Goal: Task Accomplishment & Management: Manage account settings

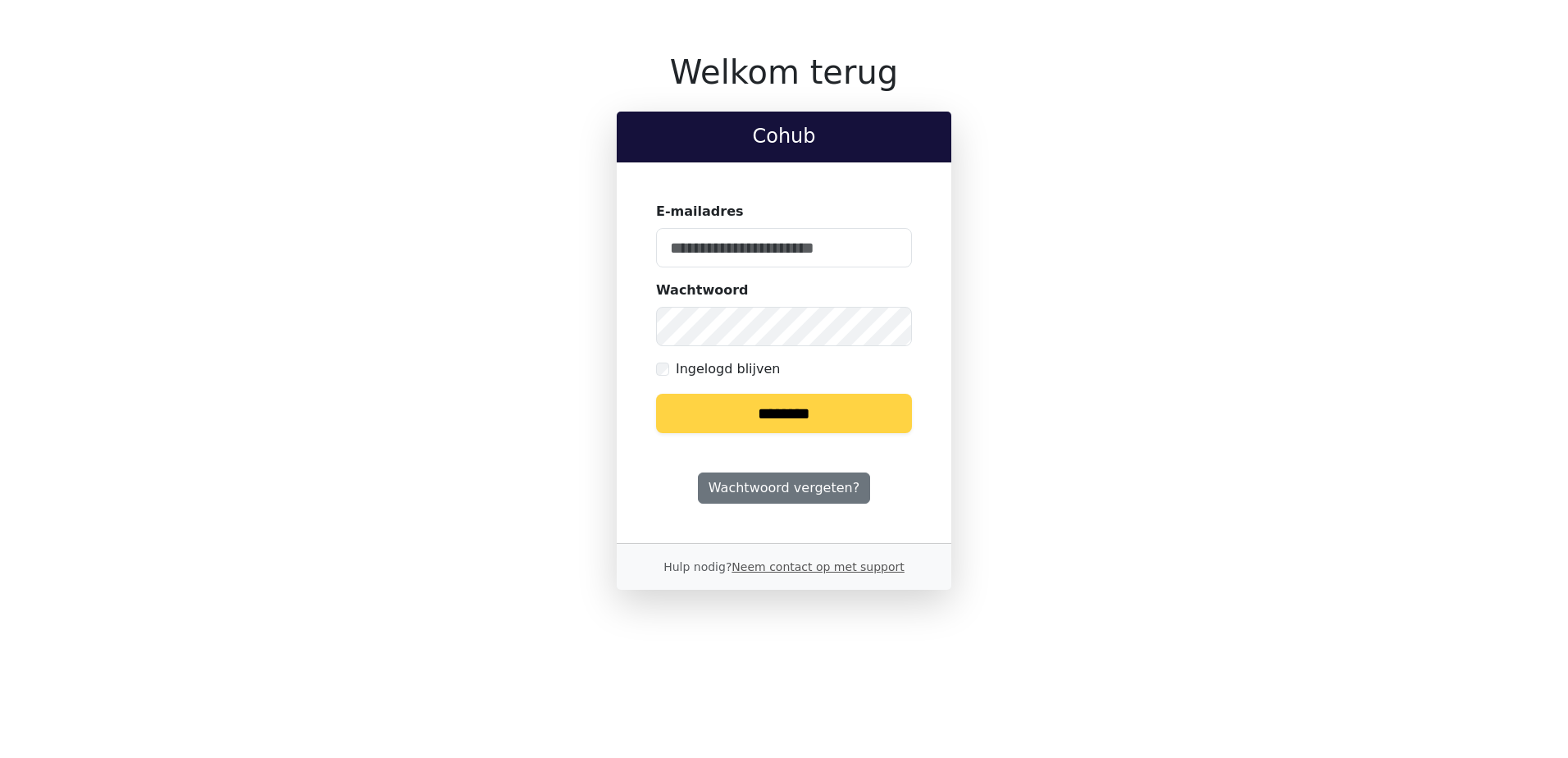
click at [887, 247] on keeper-lock "Open Keeper Popup" at bounding box center [889, 247] width 19 height 19
click at [731, 253] on input "E-mailadres" at bounding box center [784, 247] width 256 height 40
click at [739, 254] on input "E-mailadres" at bounding box center [784, 247] width 256 height 40
click at [887, 249] on keeper-lock "Open Keeper Popup" at bounding box center [889, 247] width 19 height 19
type input "**********"
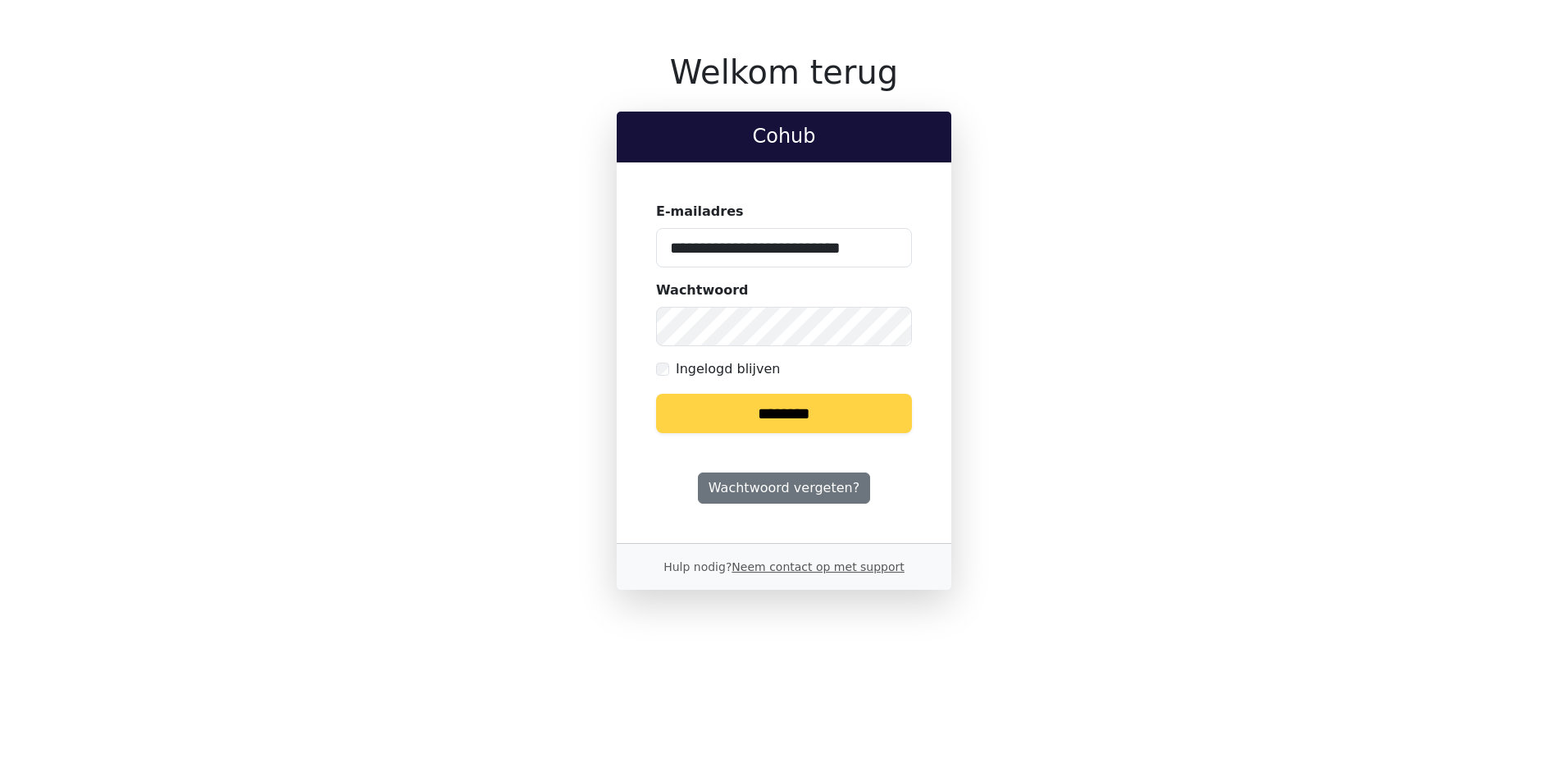
click at [780, 422] on input "********" at bounding box center [784, 413] width 256 height 40
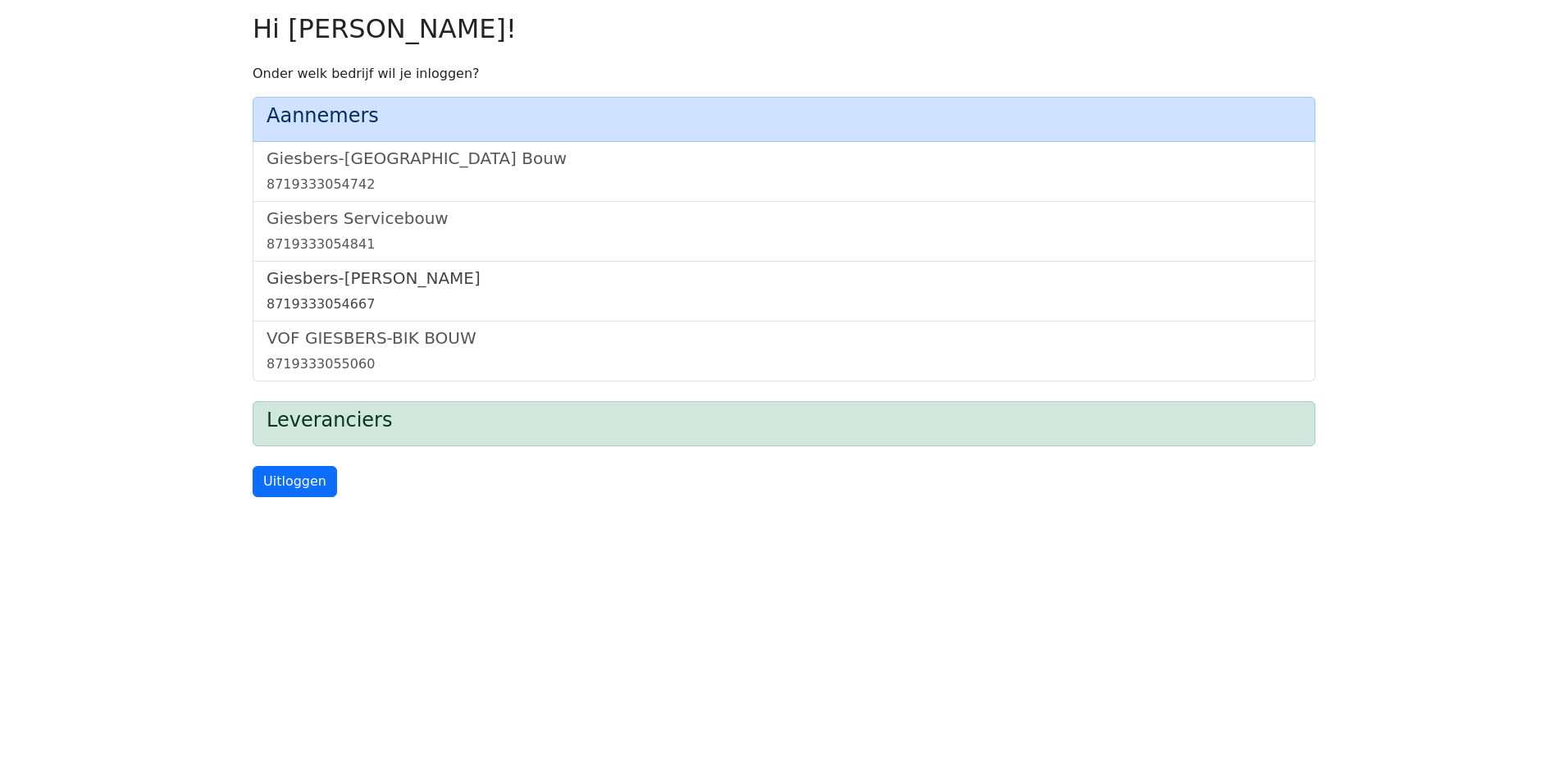
click at [415, 291] on link "Giesbers-Wijchen Bouw 8719333054667" at bounding box center [784, 291] width 1035 height 46
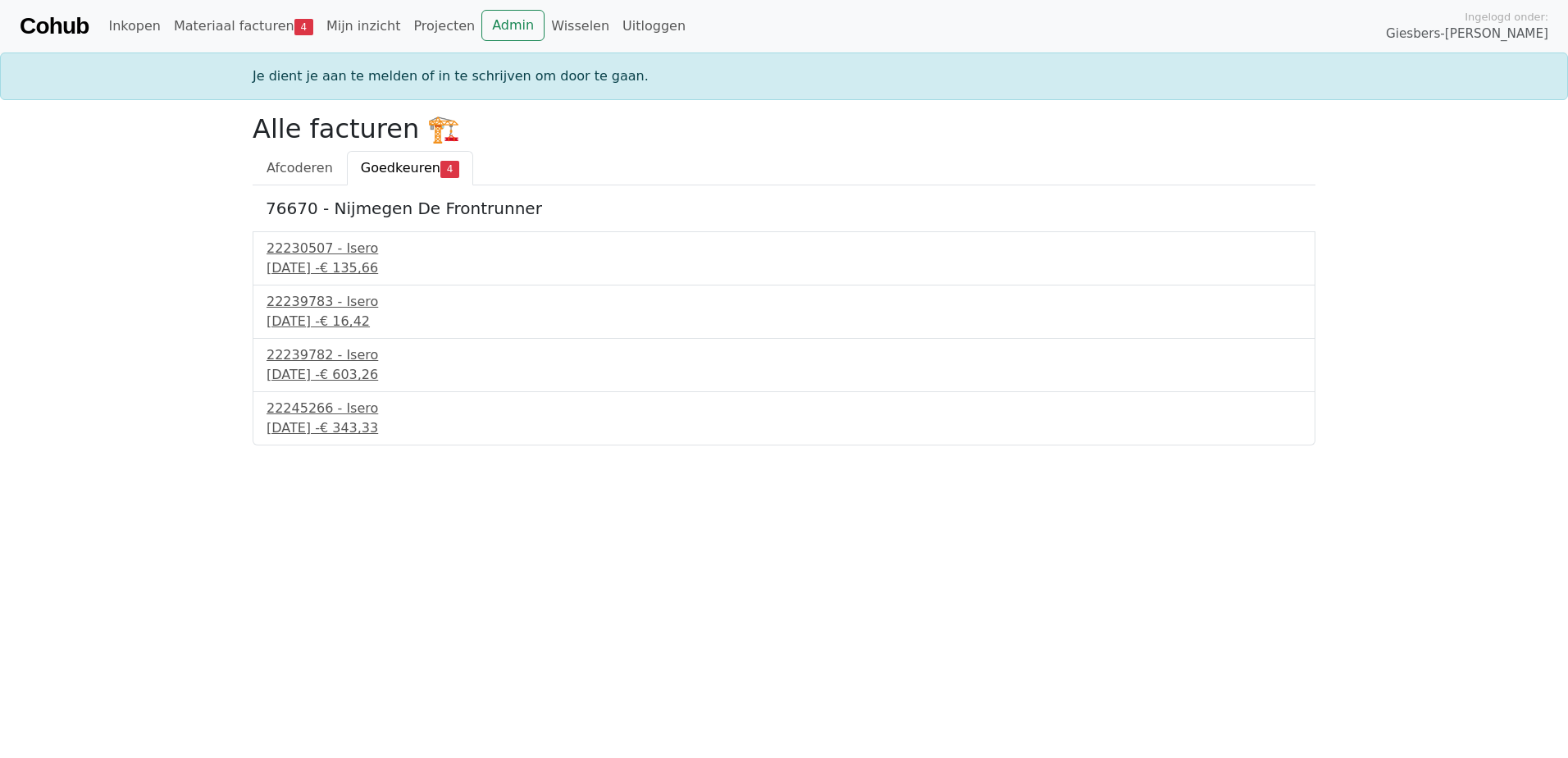
click at [393, 80] on div "Je dient je aan te melden of in te schrijven om door te gaan." at bounding box center [784, 76] width 1083 height 19
click at [494, 22] on link "Admin" at bounding box center [513, 25] width 63 height 31
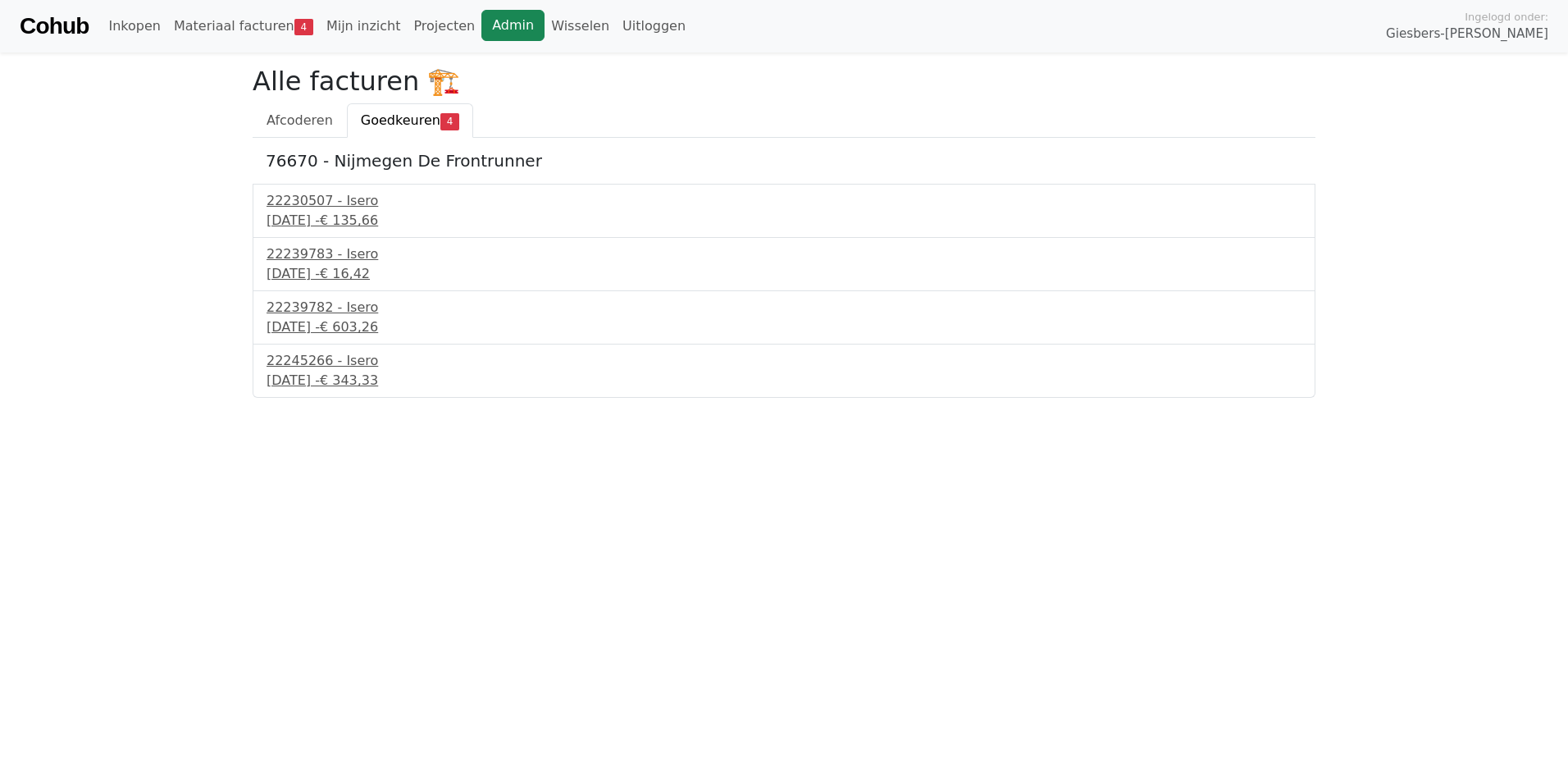
click at [482, 21] on link "Admin" at bounding box center [513, 25] width 63 height 31
click at [323, 375] on div "19 september 2025 - € 343,33" at bounding box center [784, 380] width 1035 height 19
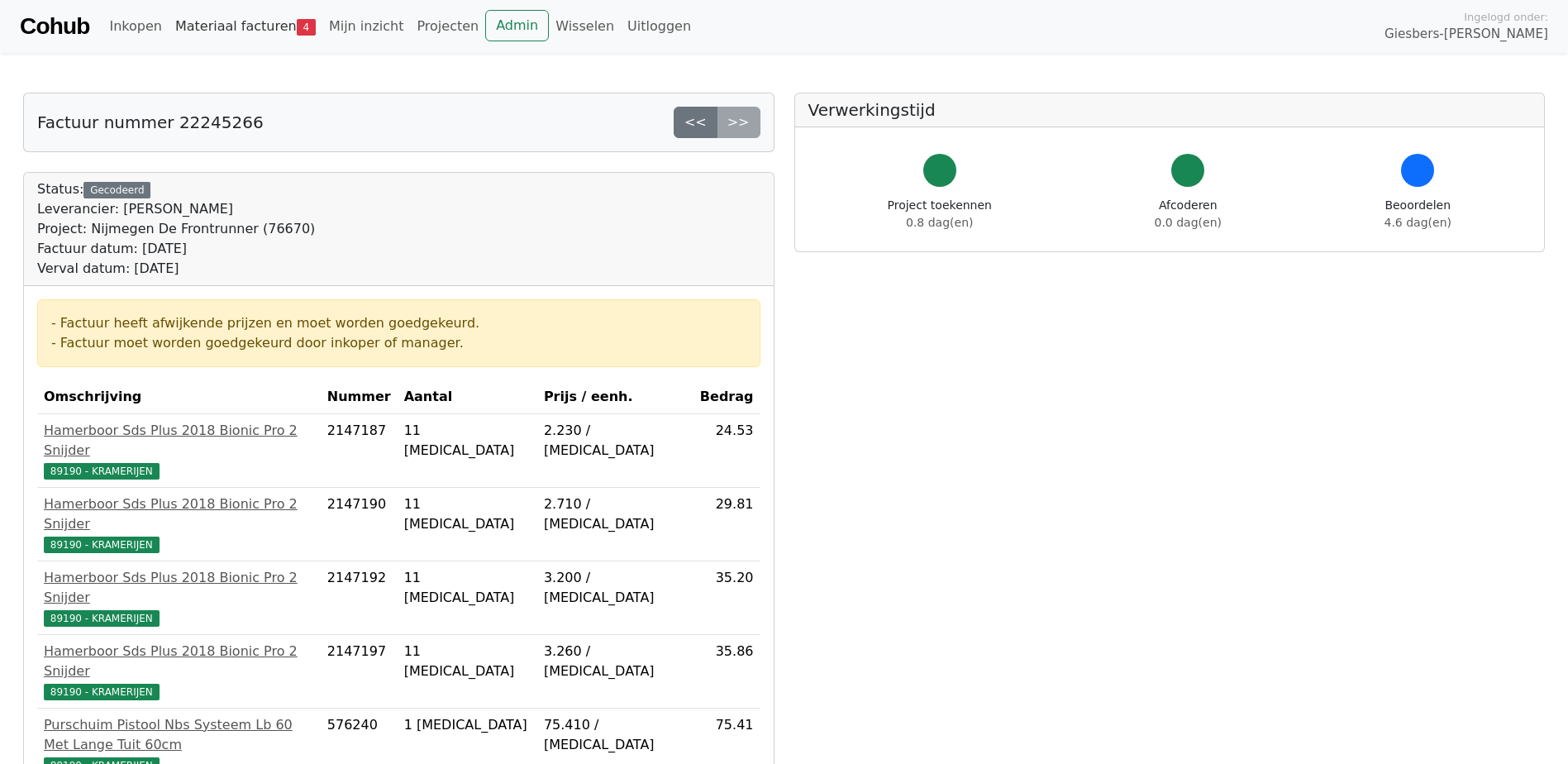
click at [277, 22] on link "Materiaal facturen 4" at bounding box center [245, 26] width 154 height 33
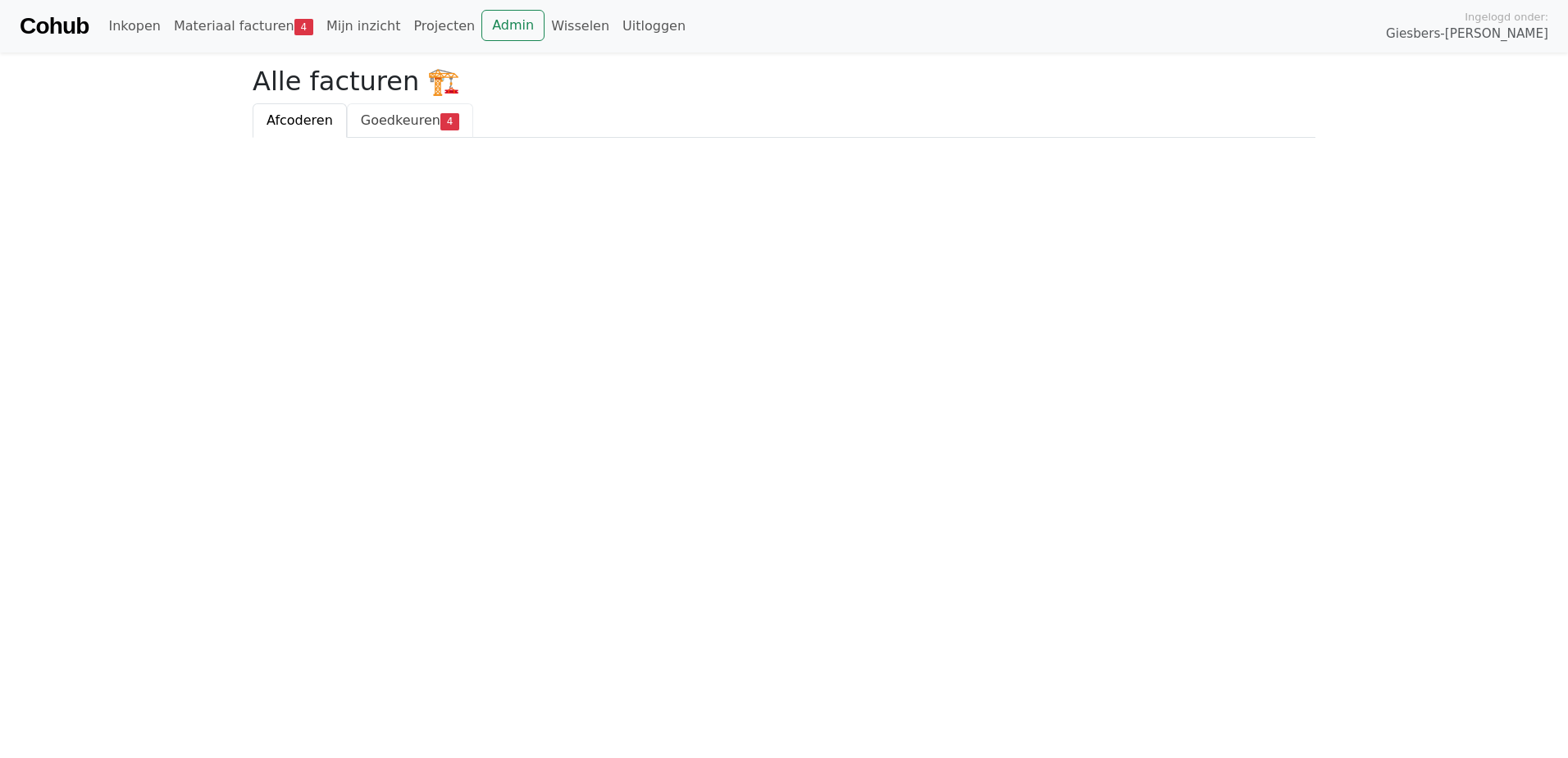
click at [362, 134] on link "Goedkeuren 4" at bounding box center [410, 120] width 126 height 34
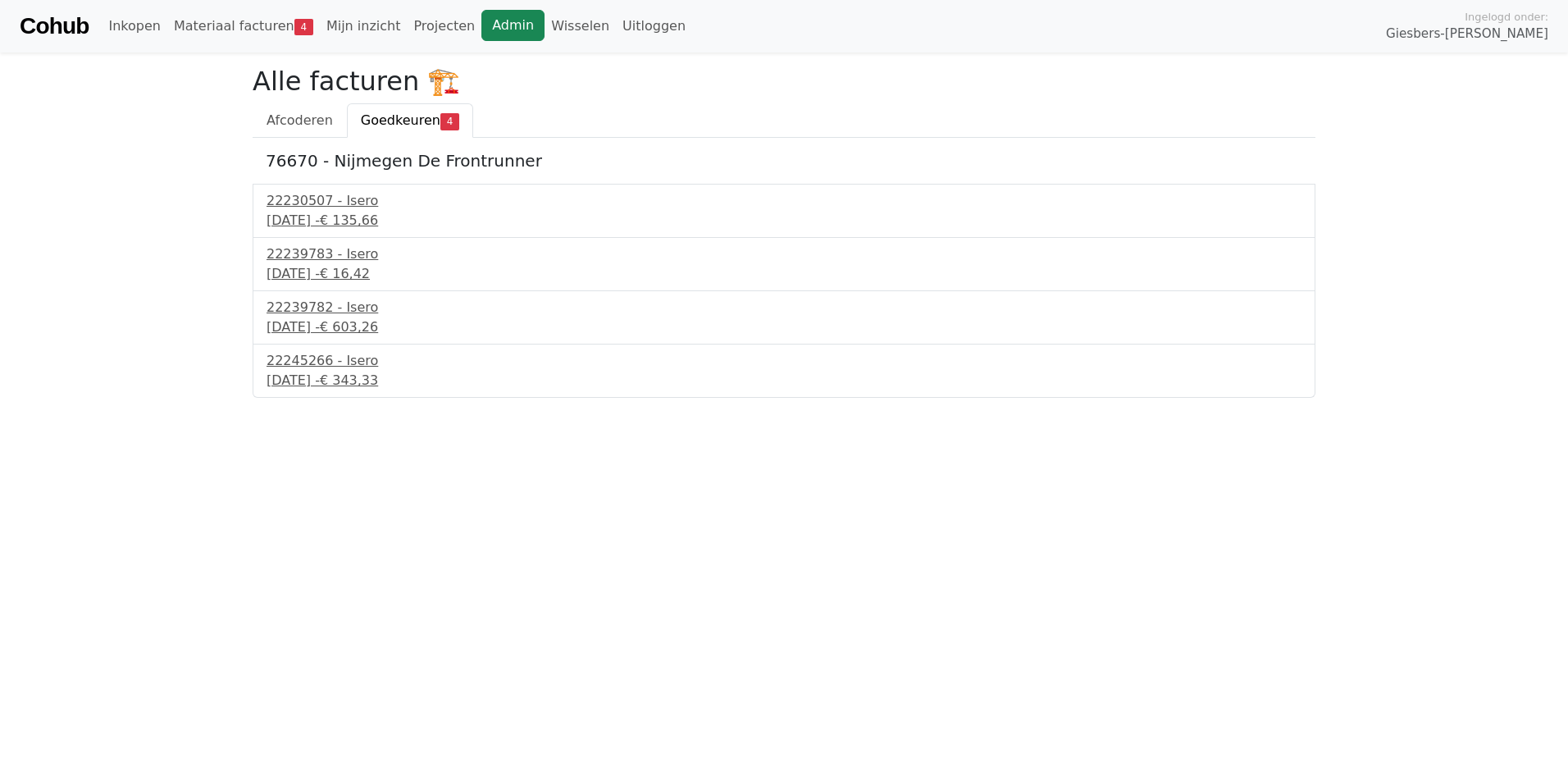
click at [482, 28] on link "Admin" at bounding box center [513, 25] width 63 height 31
